Goal: Information Seeking & Learning: Learn about a topic

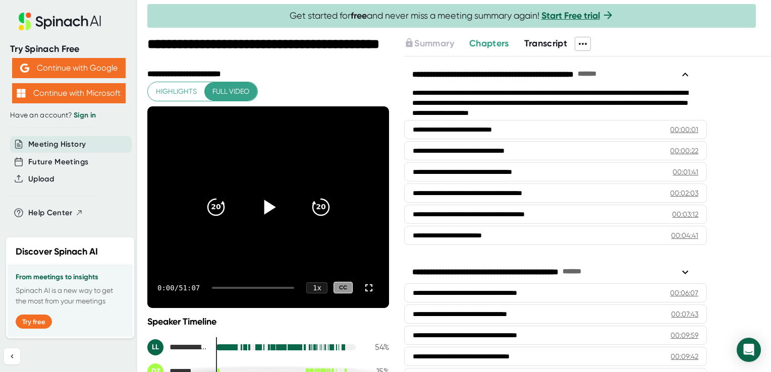
click at [260, 210] on icon at bounding box center [268, 206] width 25 height 25
click at [254, 286] on div "1:44 / 51:07 1 x CC" at bounding box center [268, 288] width 242 height 40
click at [254, 284] on div "1:45 / 51:07 1 x CC" at bounding box center [268, 288] width 242 height 40
drag, startPoint x: 217, startPoint y: 288, endPoint x: 251, endPoint y: 288, distance: 34.3
click at [251, 288] on div at bounding box center [253, 288] width 82 height 2
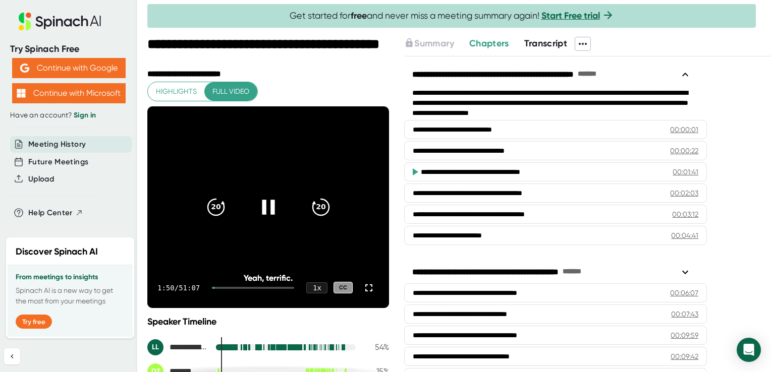
click at [251, 288] on div at bounding box center [253, 288] width 82 height 2
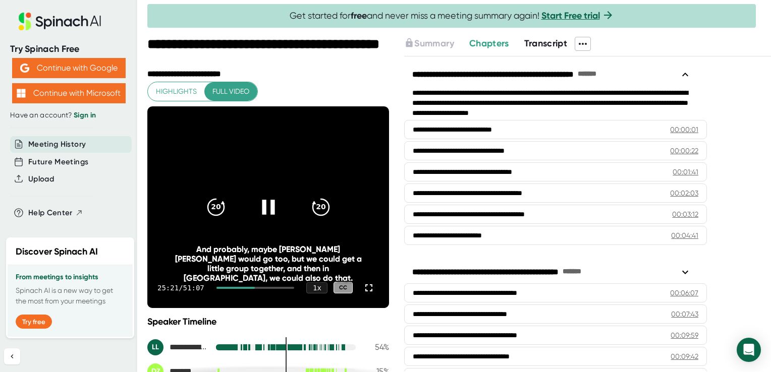
click at [258, 287] on div at bounding box center [255, 288] width 78 height 2
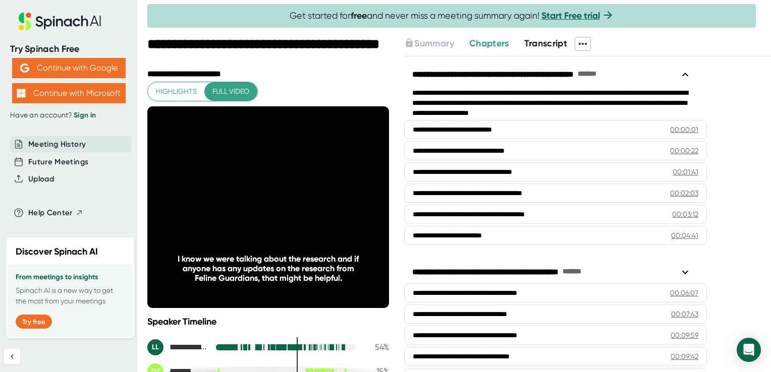
click at [252, 288] on div at bounding box center [238, 288] width 45 height 2
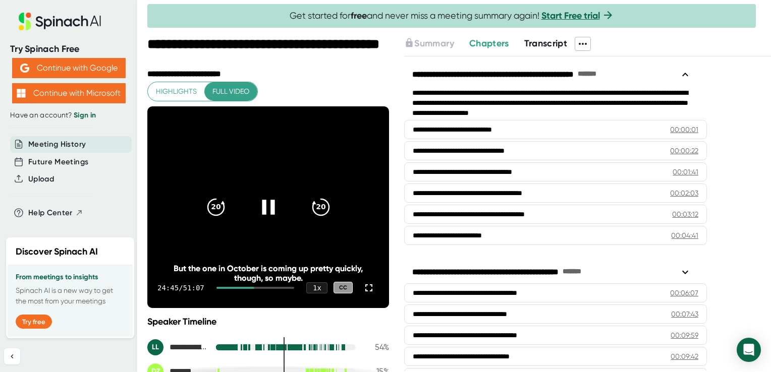
click at [259, 287] on div at bounding box center [255, 288] width 78 height 2
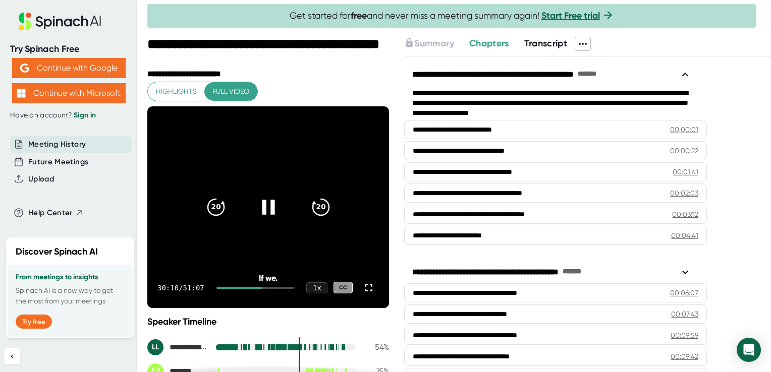
click at [262, 287] on div at bounding box center [255, 288] width 78 height 2
